Goal: Information Seeking & Learning: Learn about a topic

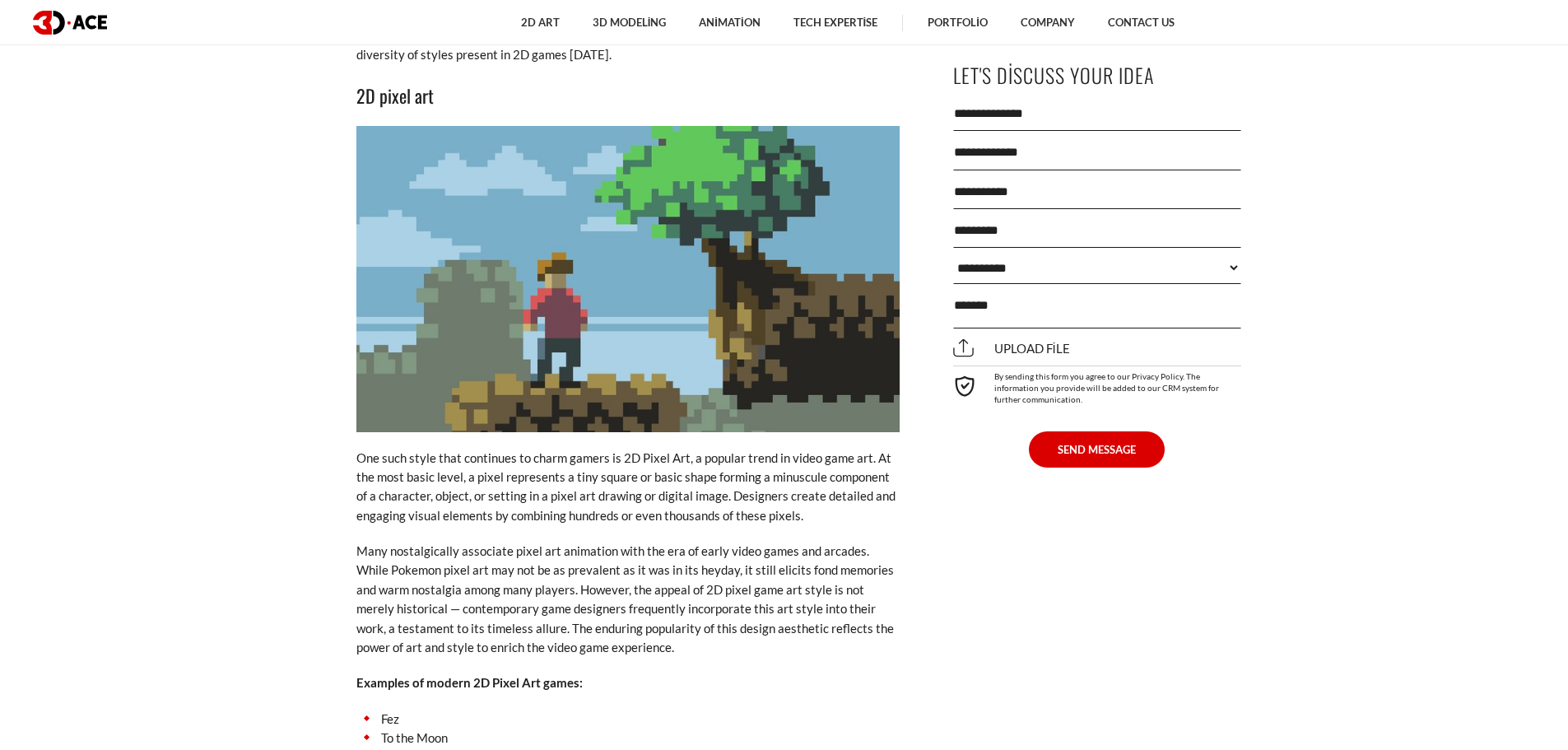
scroll to position [3269, 0]
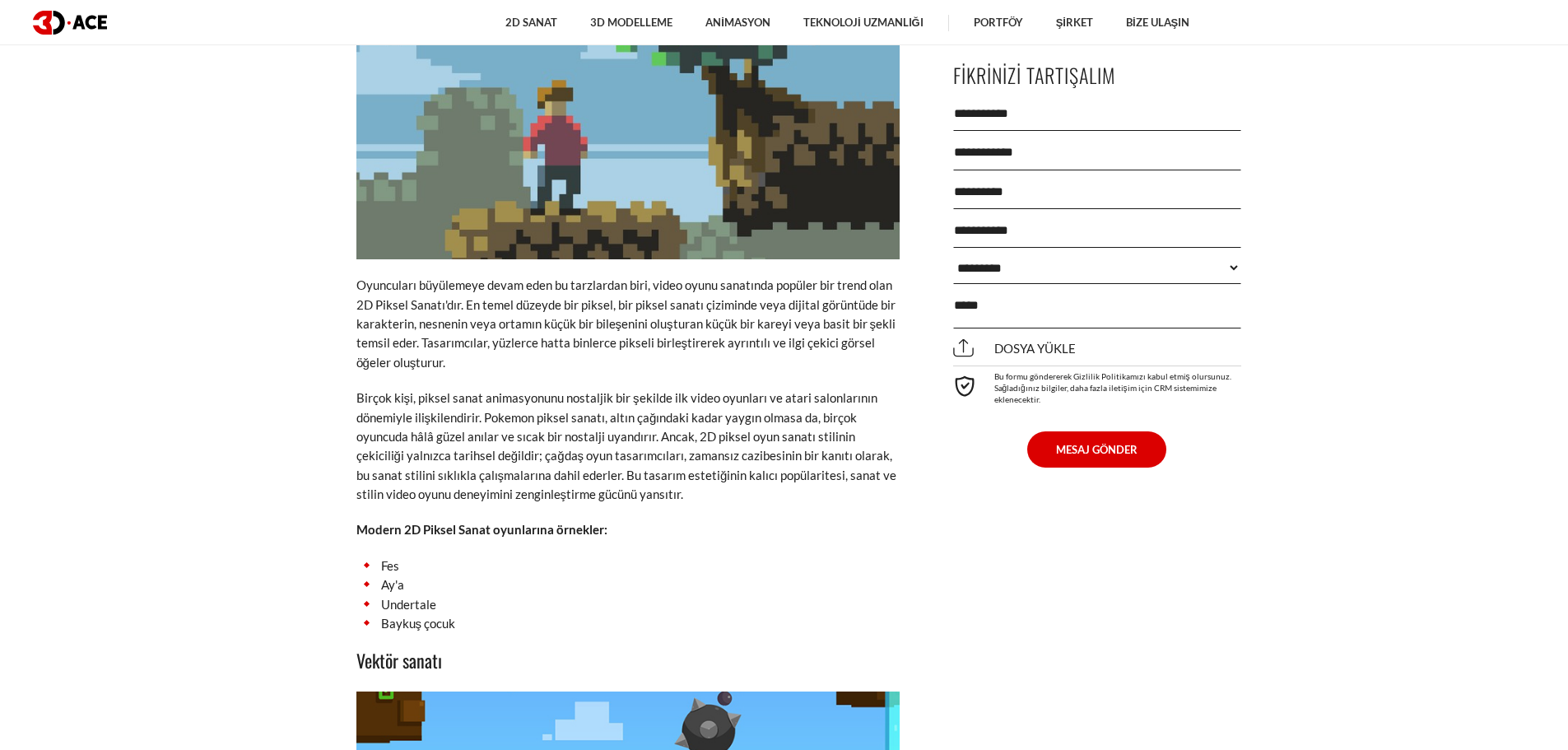
scroll to position [3456, 0]
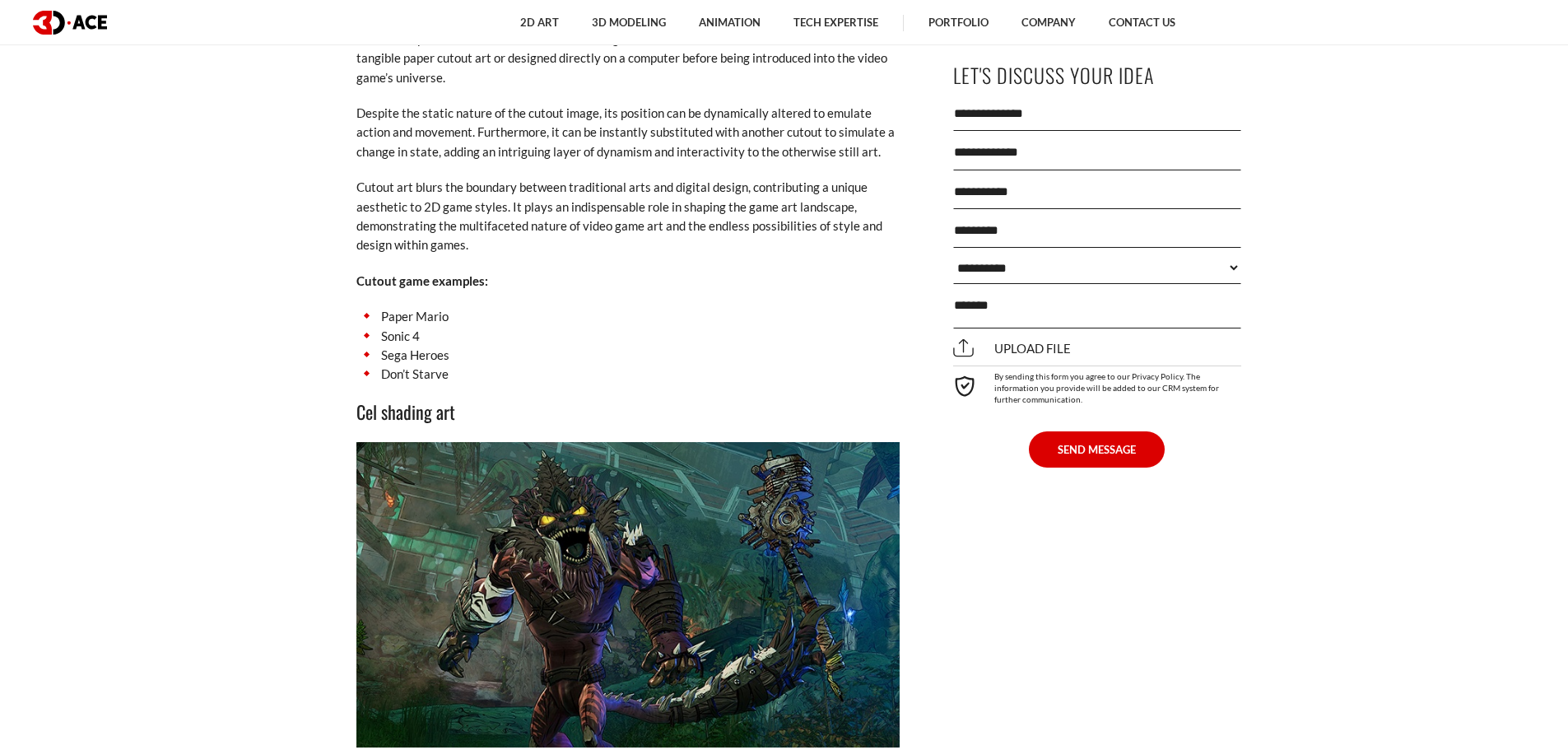
scroll to position [5568, 0]
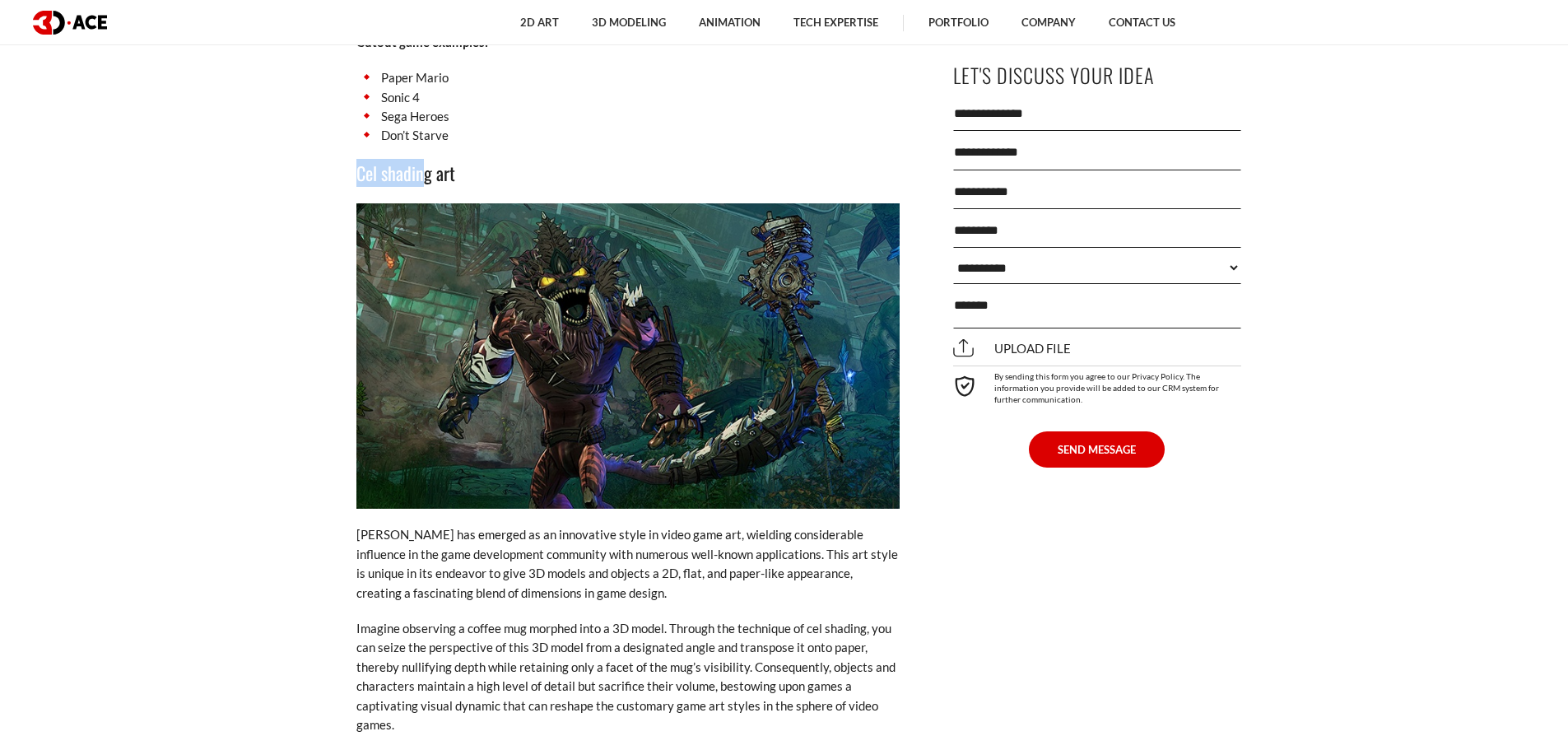
drag, startPoint x: 332, startPoint y: 135, endPoint x: 420, endPoint y: 140, distance: 88.1
click at [420, 140] on div "[DATE] Content Pixel art Vector art Cutout art Cel shading art Monochromatic ar…" at bounding box center [628, 489] width 600 height 10536
click at [369, 159] on h3 "Cel shading art" at bounding box center [628, 172] width 543 height 28
drag, startPoint x: 345, startPoint y: 139, endPoint x: 520, endPoint y: 137, distance: 175.0
click at [520, 137] on div "[DATE] Content Pixel art Vector art Cutout art Cel shading art Monochromatic ar…" at bounding box center [628, 489] width 600 height 10536
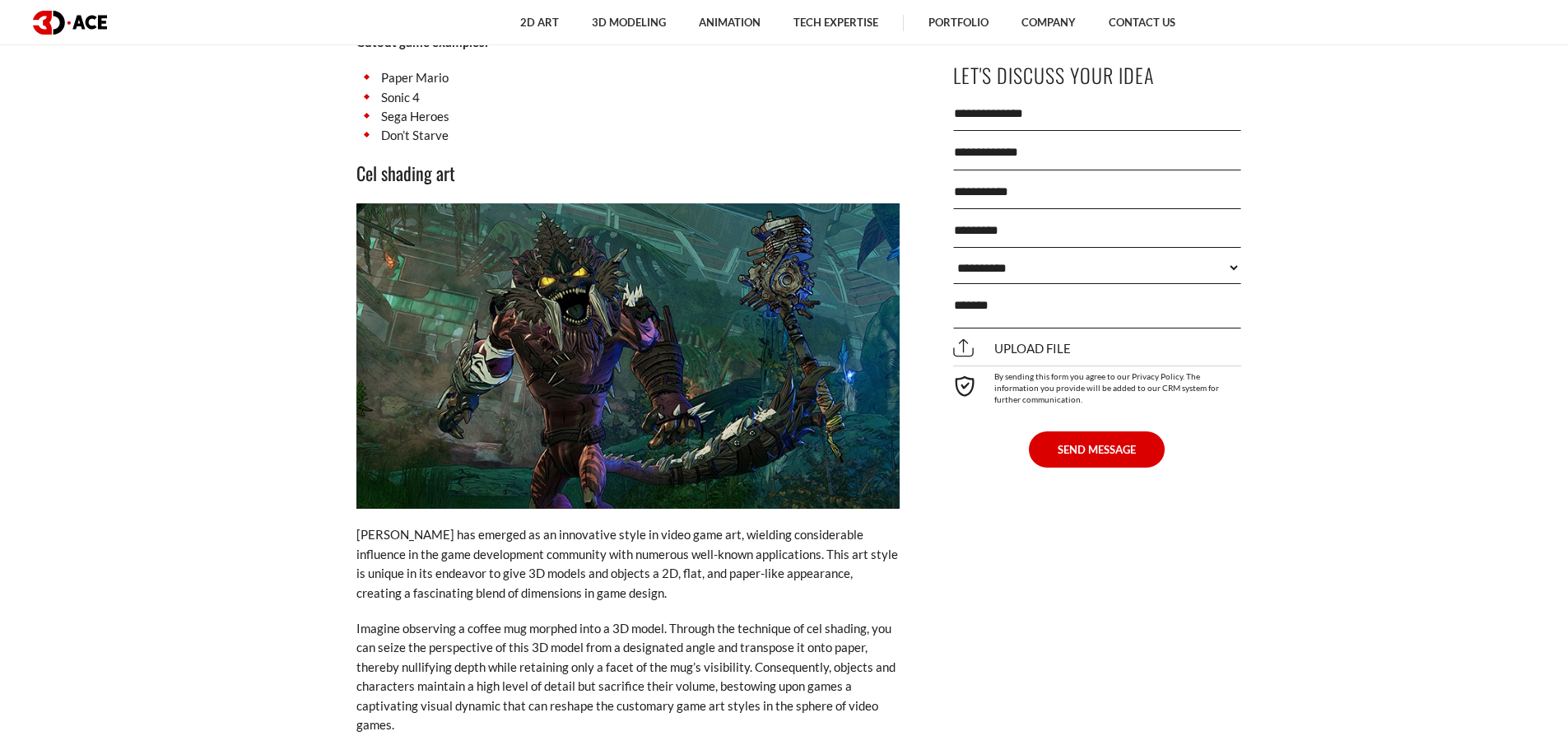
drag, startPoint x: 1433, startPoint y: 103, endPoint x: 1433, endPoint y: 92, distance: 11.0
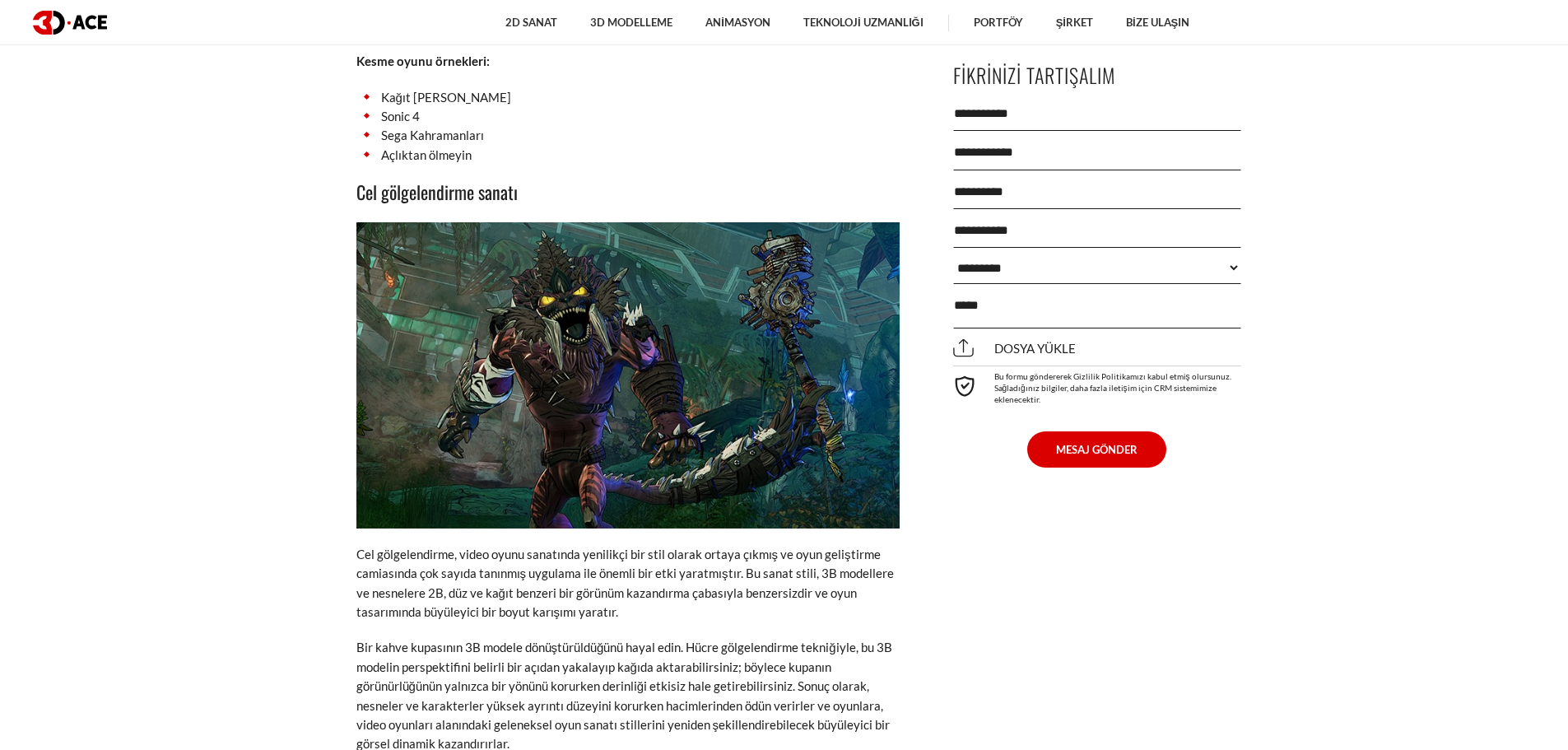
click at [877, 420] on img at bounding box center [628, 374] width 543 height 306
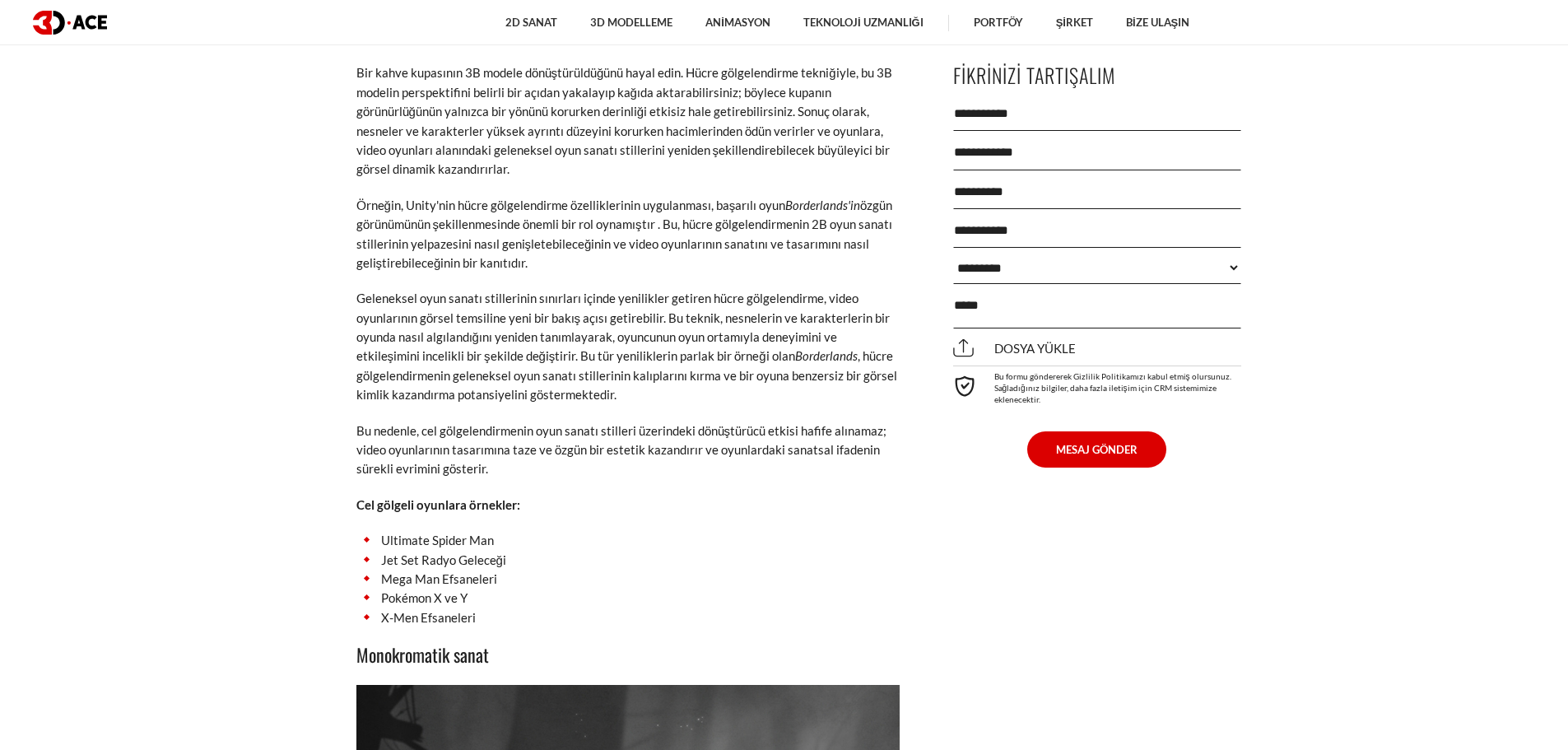
scroll to position [6188, 0]
drag, startPoint x: 380, startPoint y: 477, endPoint x: 515, endPoint y: 478, distance: 135.0
click at [515, 529] on li "Ultimate Spider Man" at bounding box center [628, 538] width 543 height 19
click at [379, 549] on li "Jet Set Radyo Geleceği" at bounding box center [628, 558] width 543 height 19
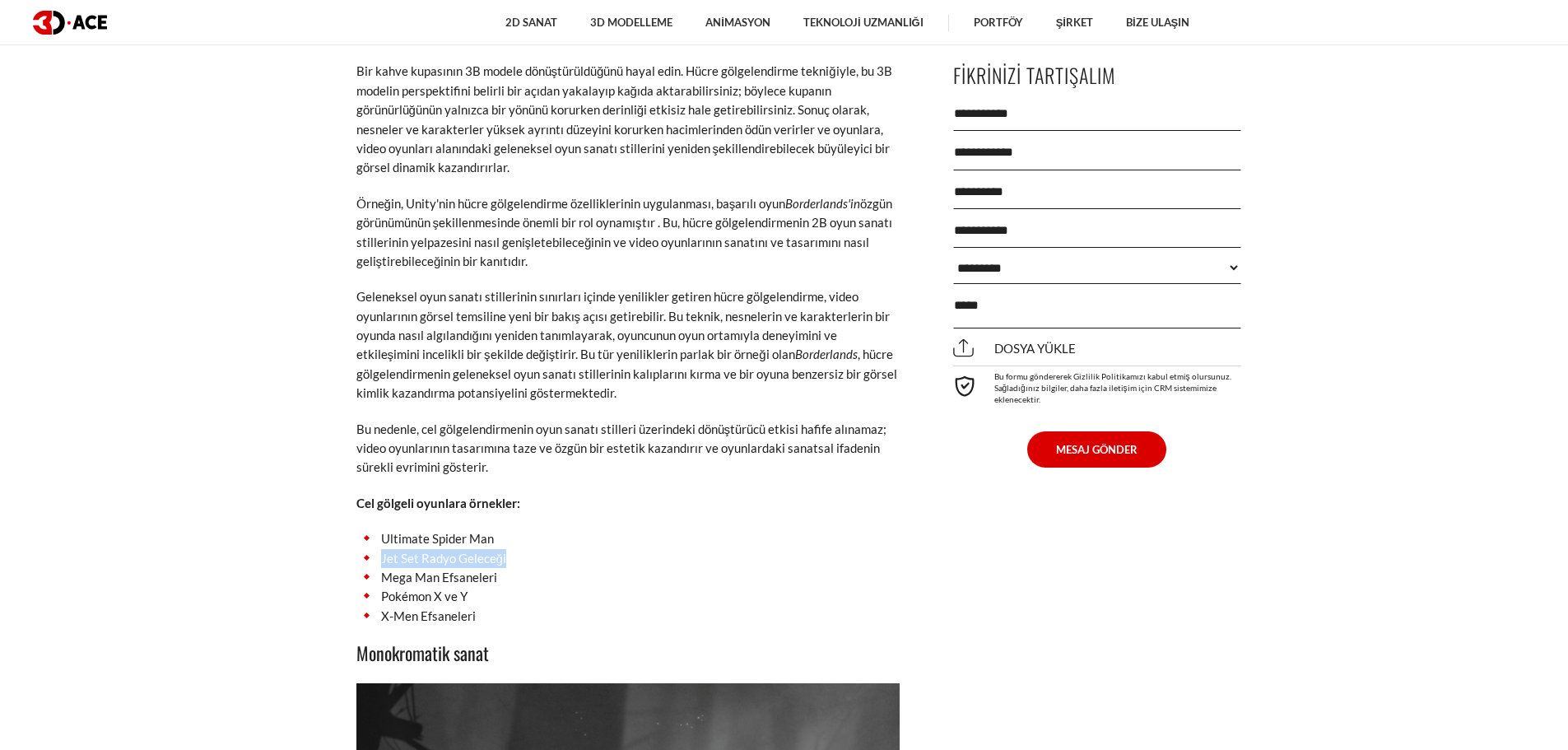
drag, startPoint x: 379, startPoint y: 495, endPoint x: 525, endPoint y: 499, distance: 146.1
click at [525, 549] on li "Jet Set Radyo Geleceği" at bounding box center [628, 558] width 543 height 19
click at [492, 587] on li "Pokémon X ve Y" at bounding box center [628, 596] width 543 height 19
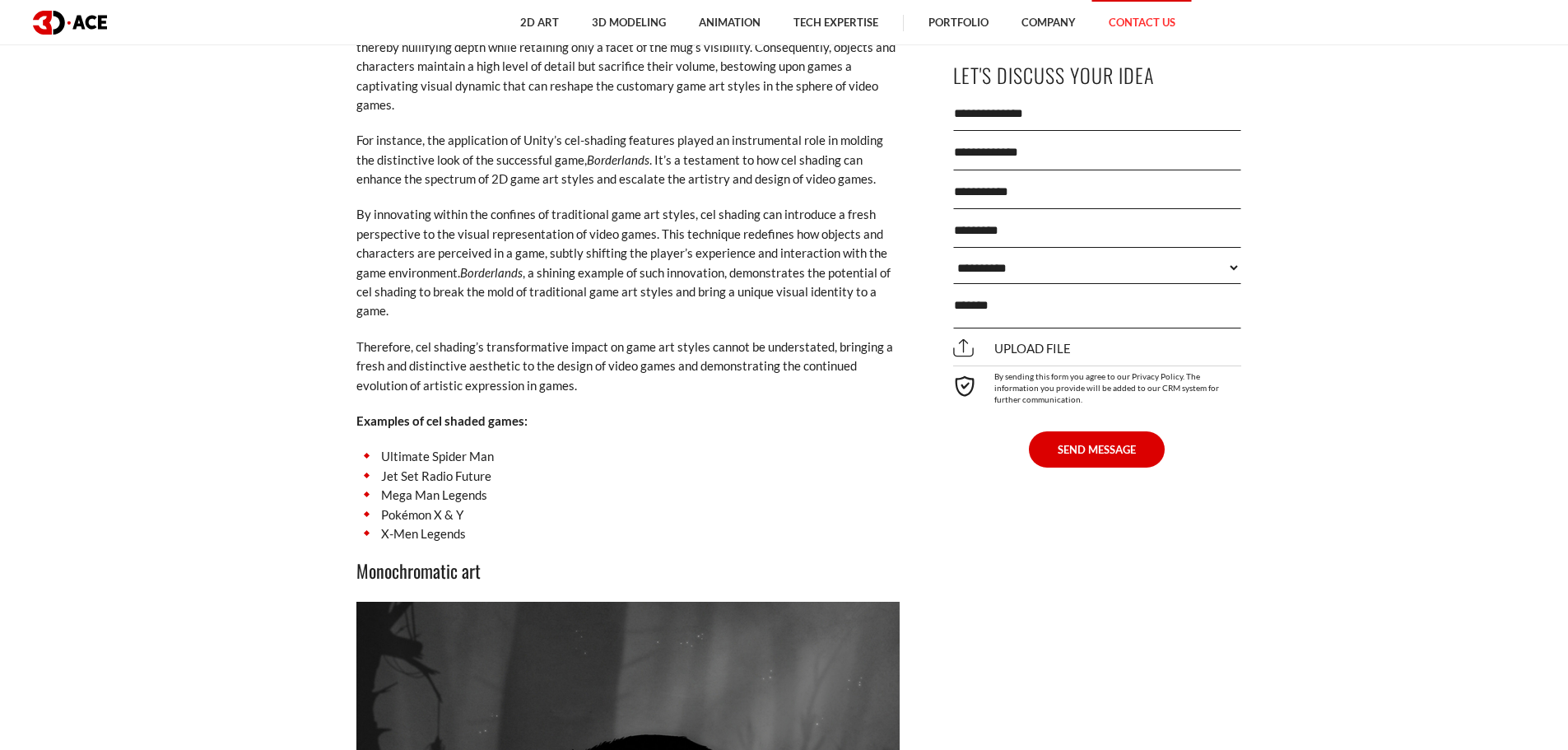
scroll to position [6144, 0]
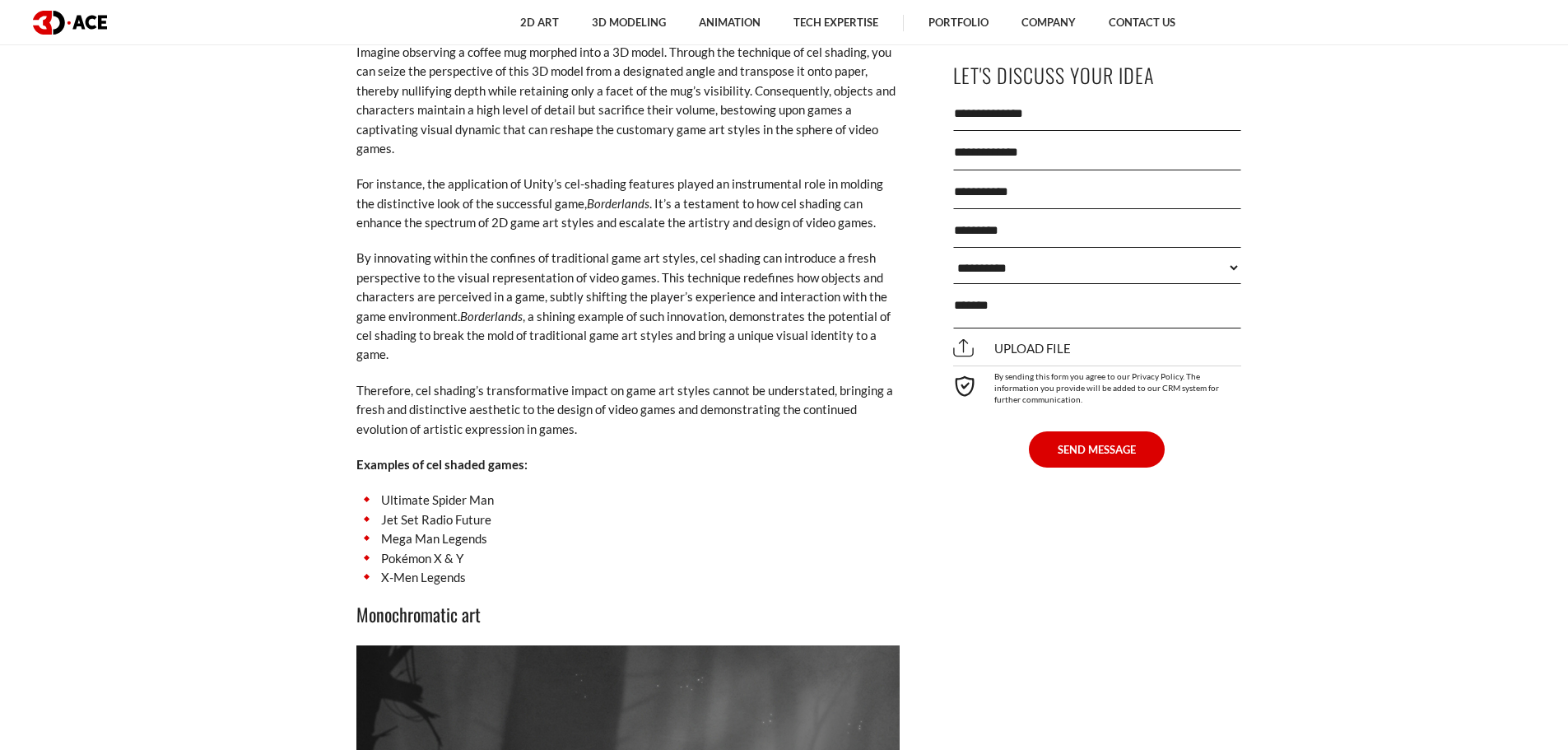
drag, startPoint x: 880, startPoint y: 437, endPoint x: 881, endPoint y: 409, distance: 28.0
drag, startPoint x: 377, startPoint y: 498, endPoint x: 495, endPoint y: 501, distance: 118.0
click at [495, 529] on li "Mega Man Legends" at bounding box center [628, 538] width 543 height 19
click at [424, 549] on li "Pokémon X & Y" at bounding box center [628, 558] width 543 height 19
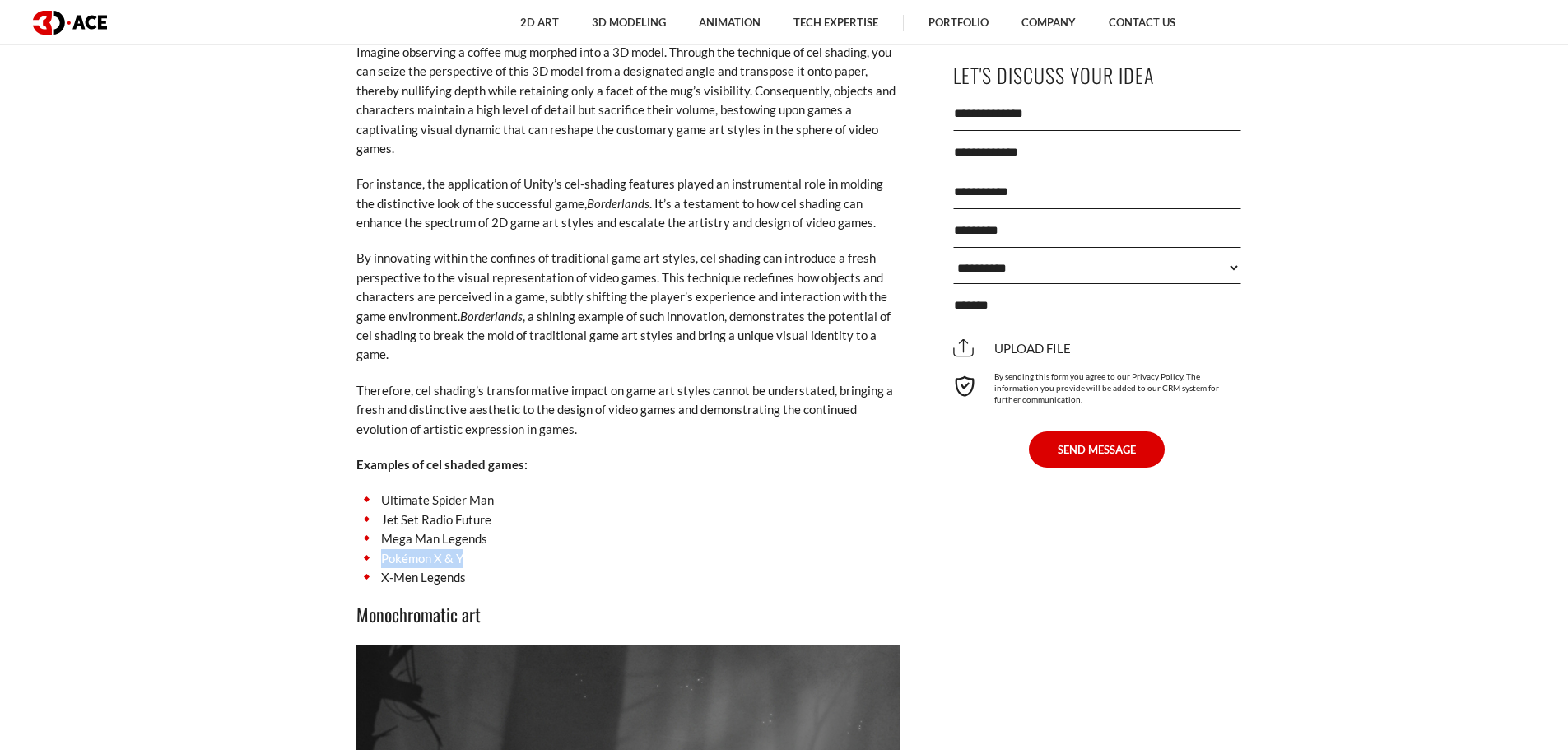
drag, startPoint x: 377, startPoint y: 513, endPoint x: 543, endPoint y: 513, distance: 166.0
click at [543, 549] on li "Pokémon X & Y" at bounding box center [628, 558] width 543 height 19
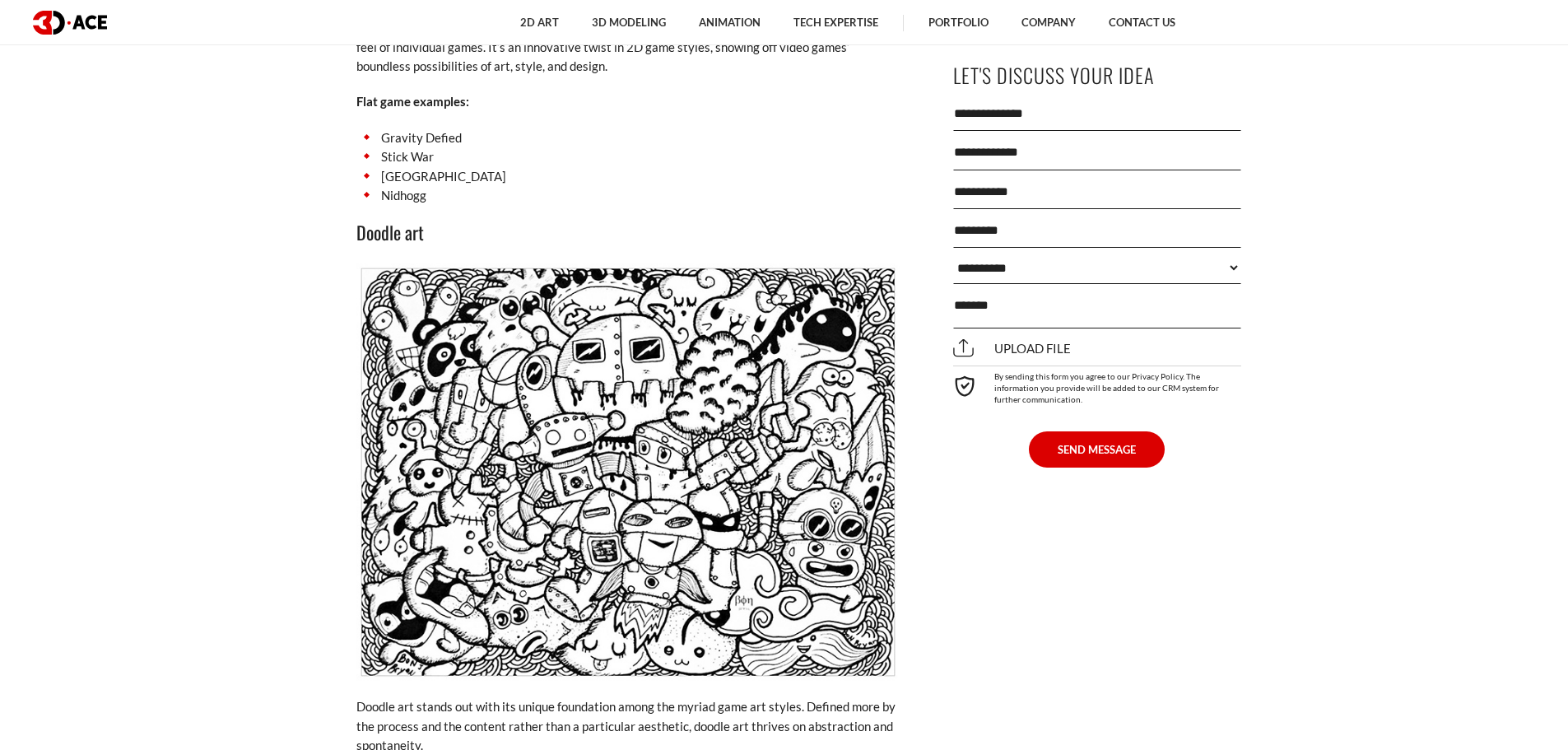
scroll to position [8064, 0]
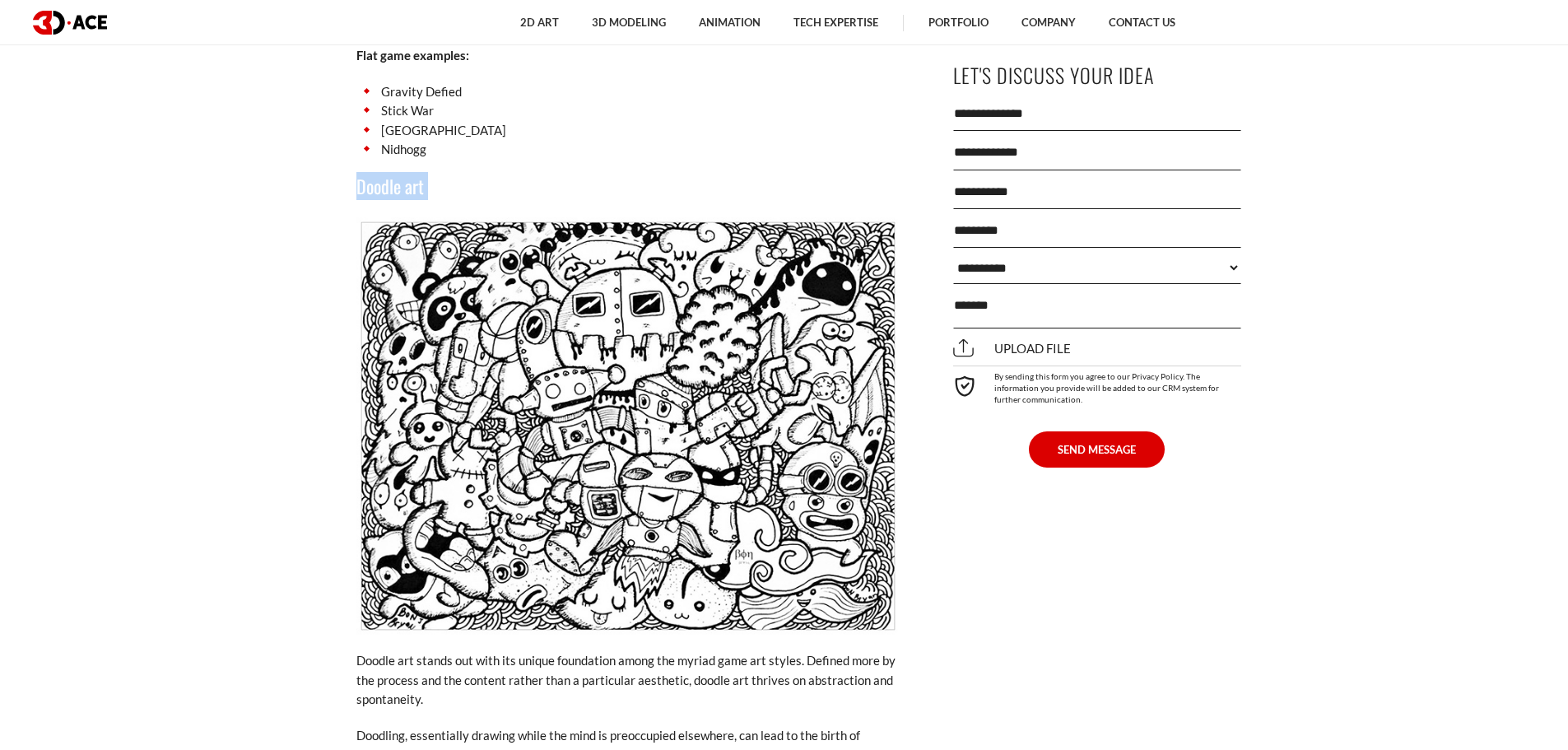
drag, startPoint x: 336, startPoint y: 167, endPoint x: 337, endPoint y: 150, distance: 17.0
click at [665, 309] on img at bounding box center [628, 426] width 543 height 418
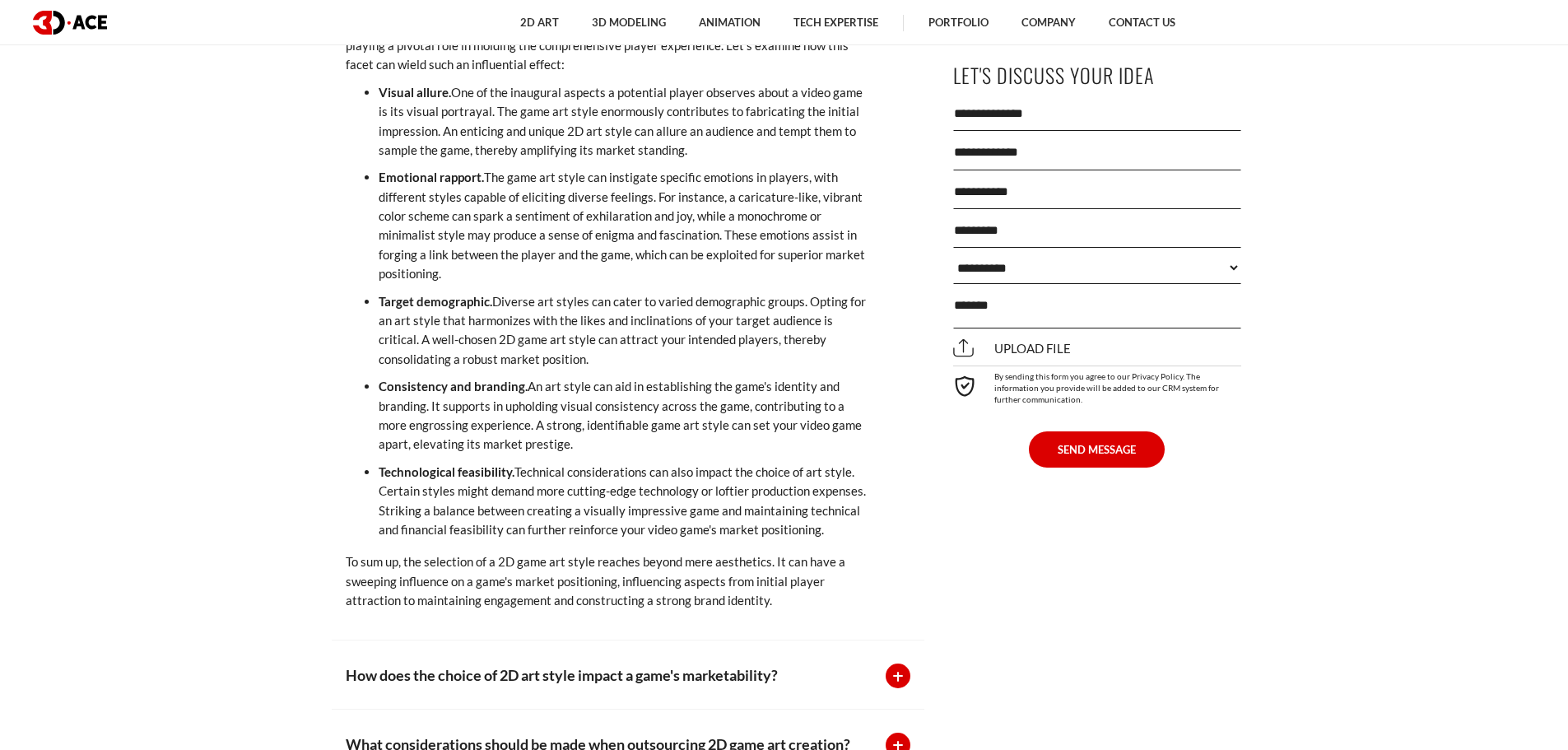
scroll to position [12096, 0]
